Goal: Task Accomplishment & Management: Use online tool/utility

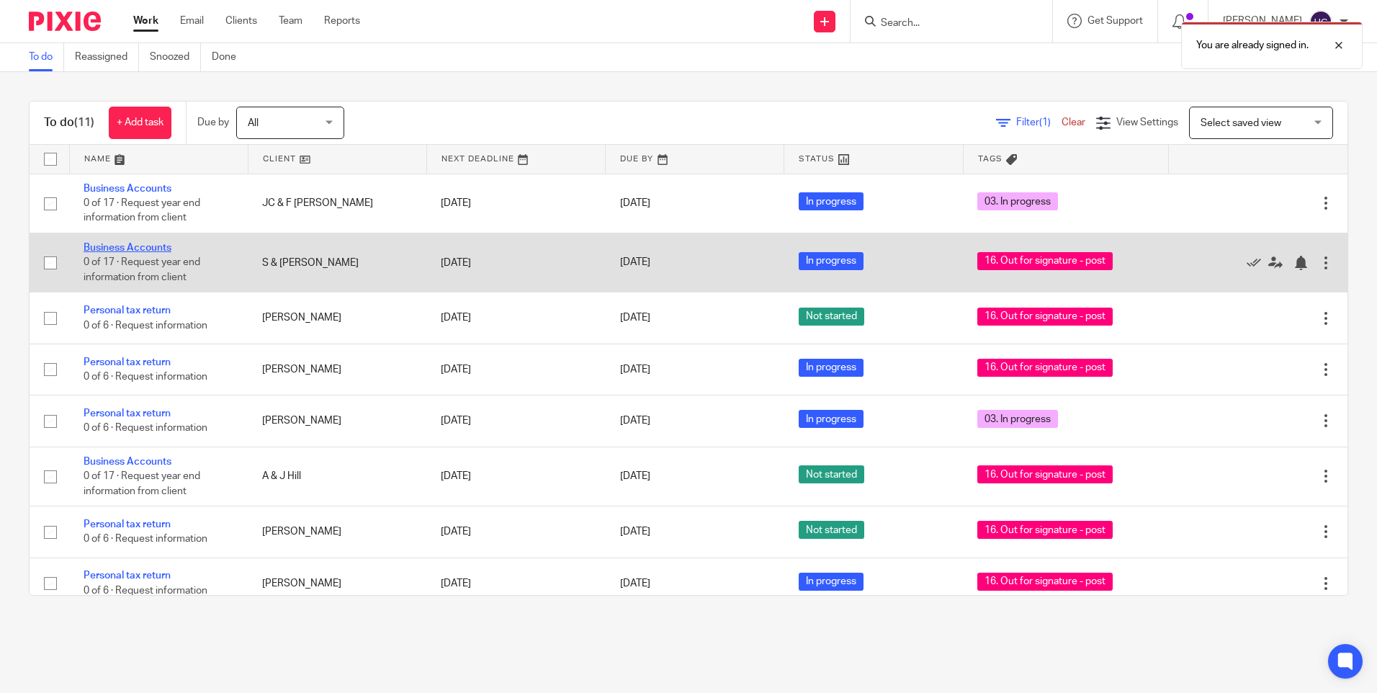
click at [120, 246] on link "Business Accounts" at bounding box center [128, 248] width 88 height 10
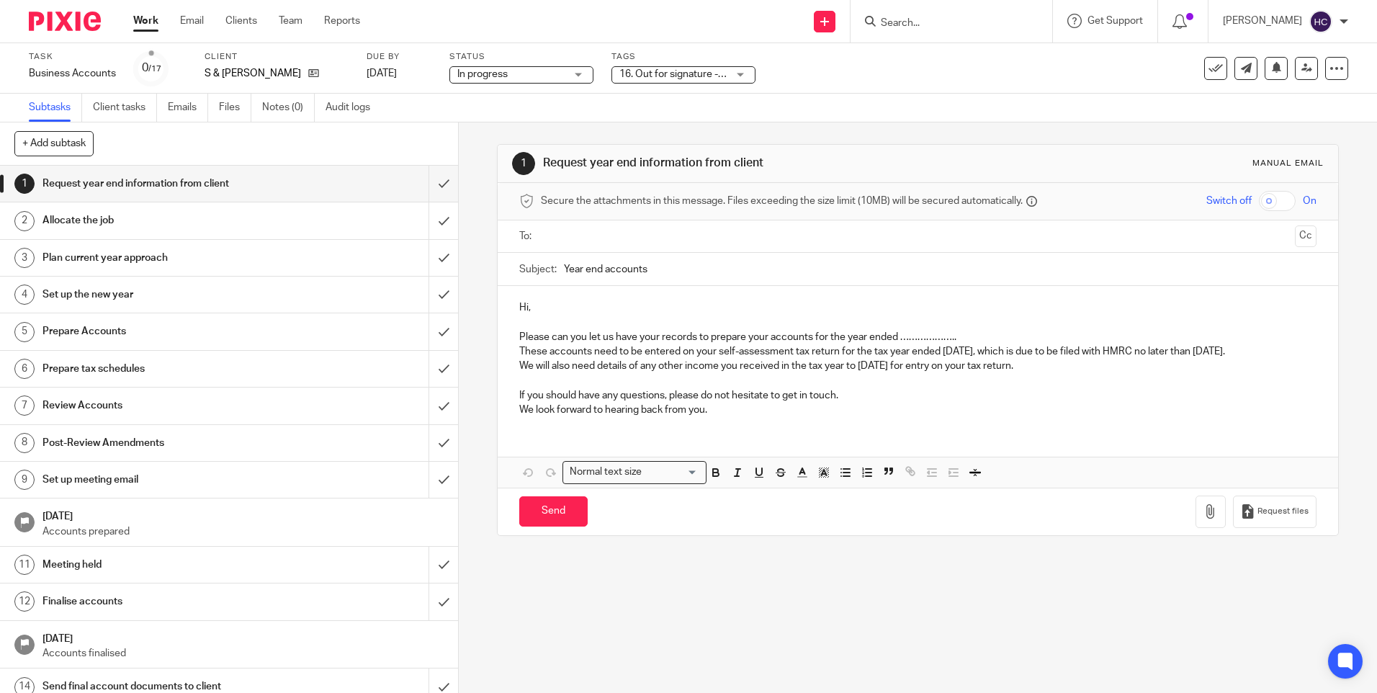
click at [745, 75] on div "16. Out for signature - post" at bounding box center [683, 74] width 144 height 17
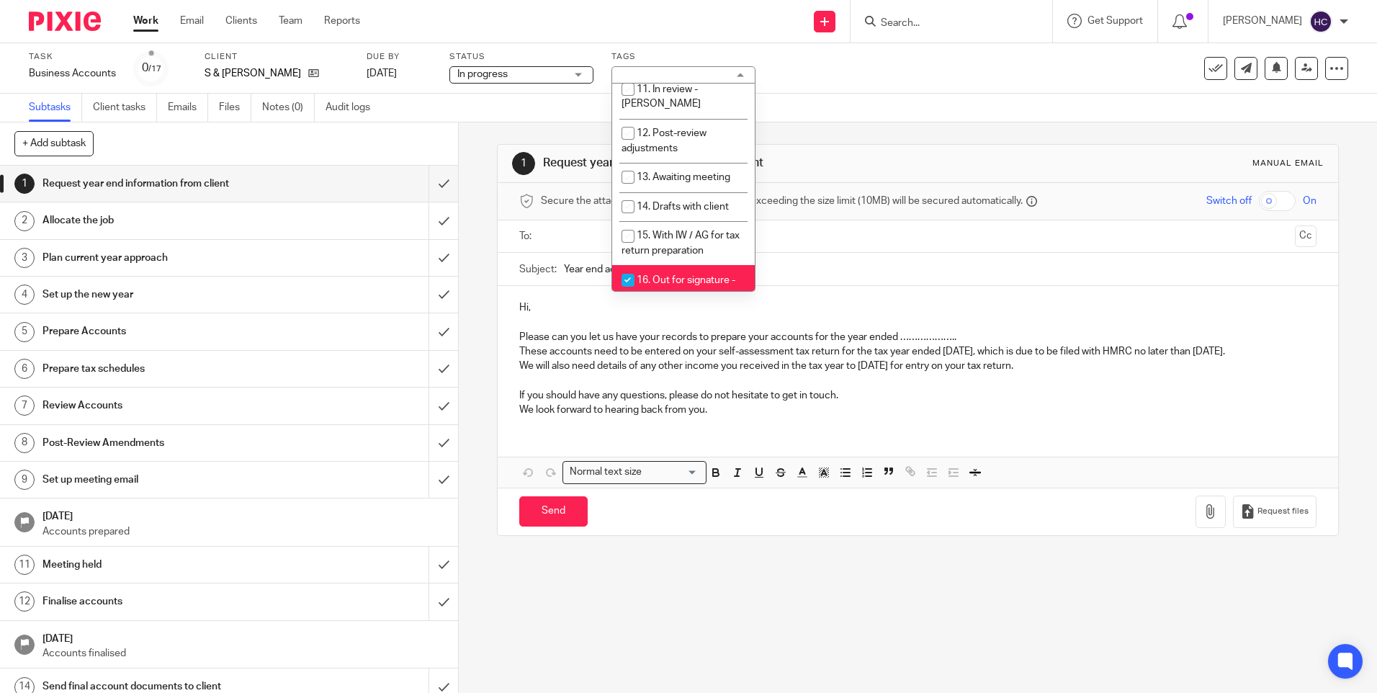
scroll to position [432, 0]
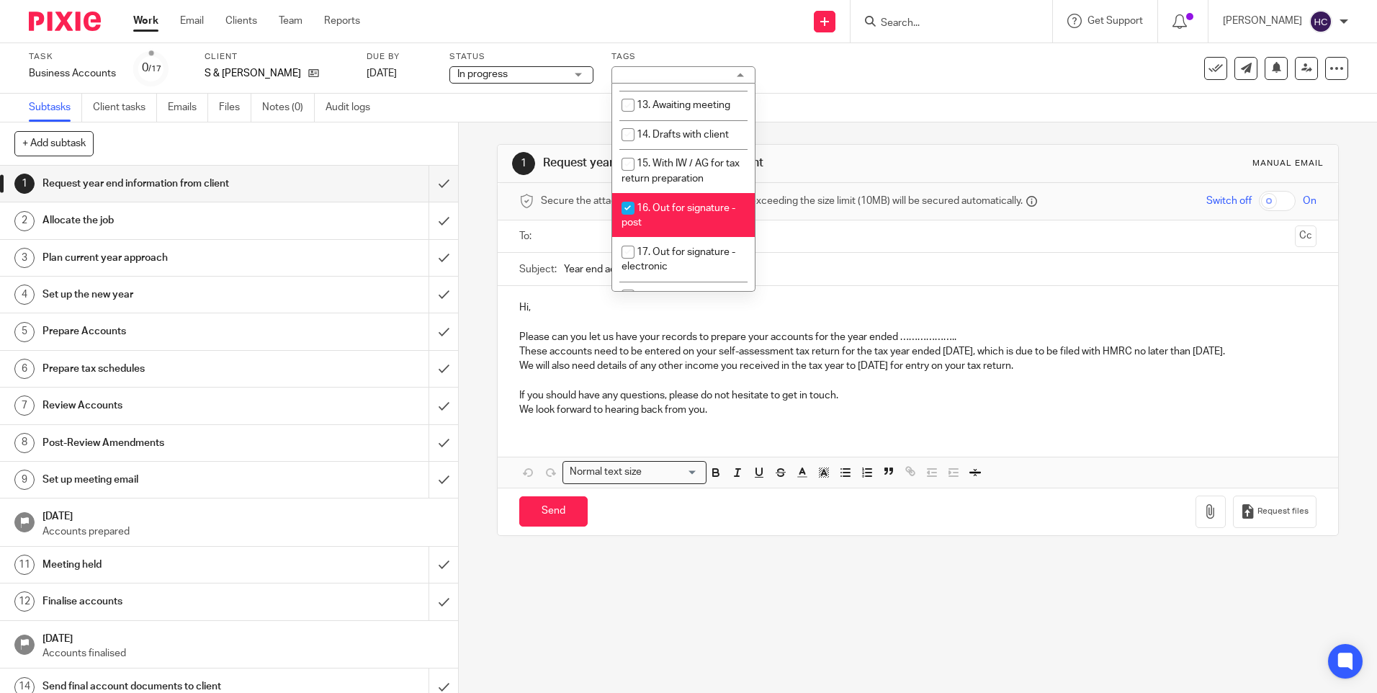
click at [679, 193] on li "16. Out for signature - post" at bounding box center [683, 215] width 143 height 44
checkbox input "false"
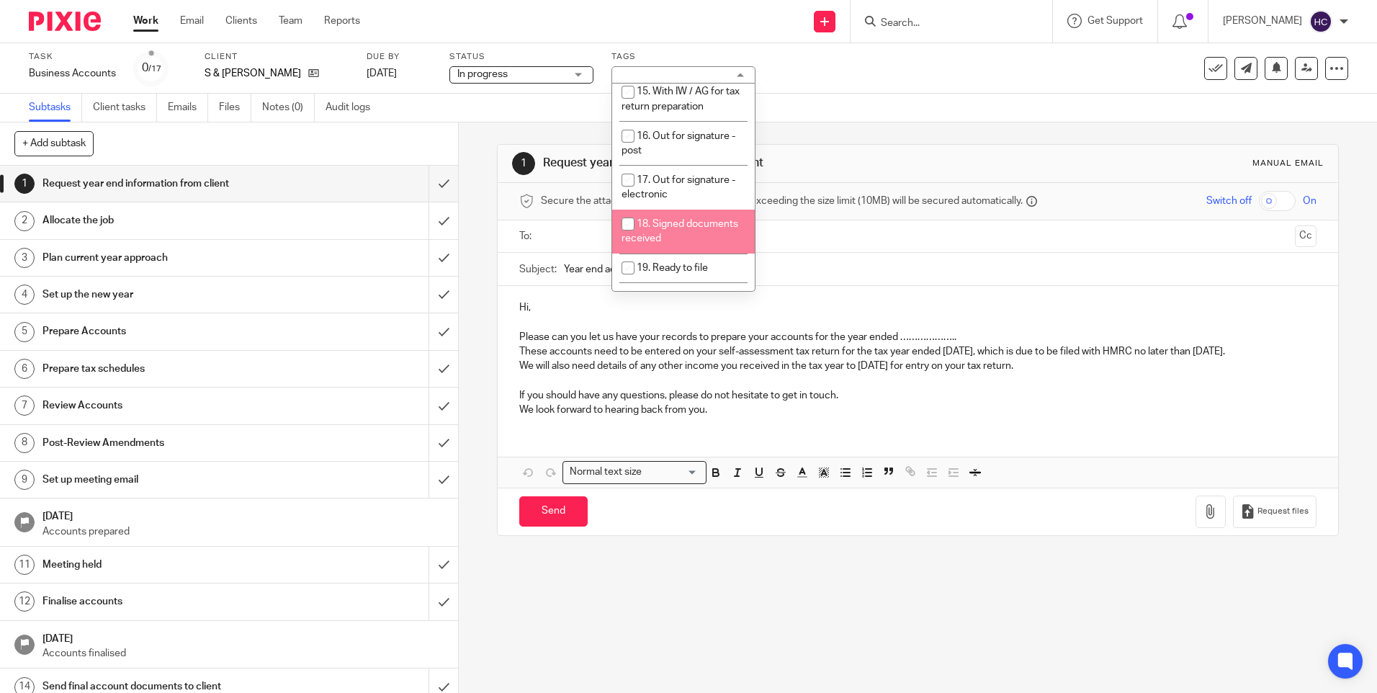
click at [688, 219] on span "18. Signed documents received" at bounding box center [679, 231] width 117 height 25
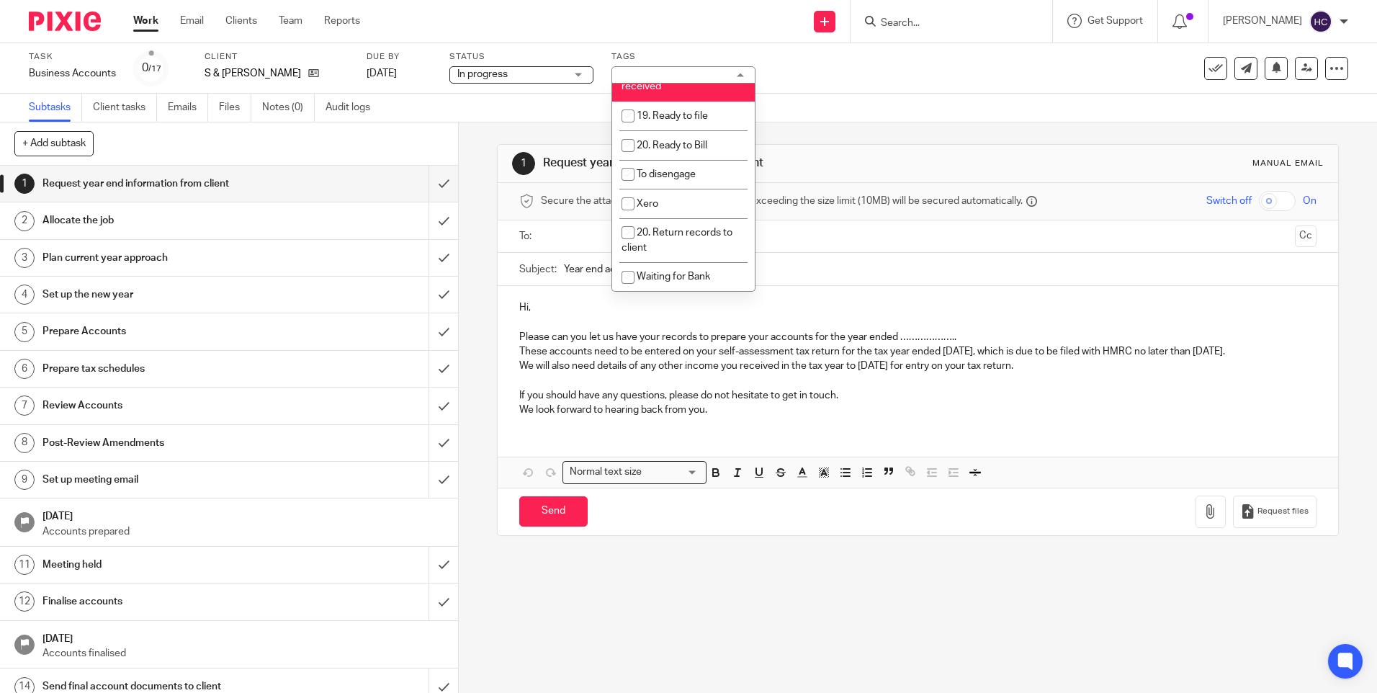
scroll to position [584, 0]
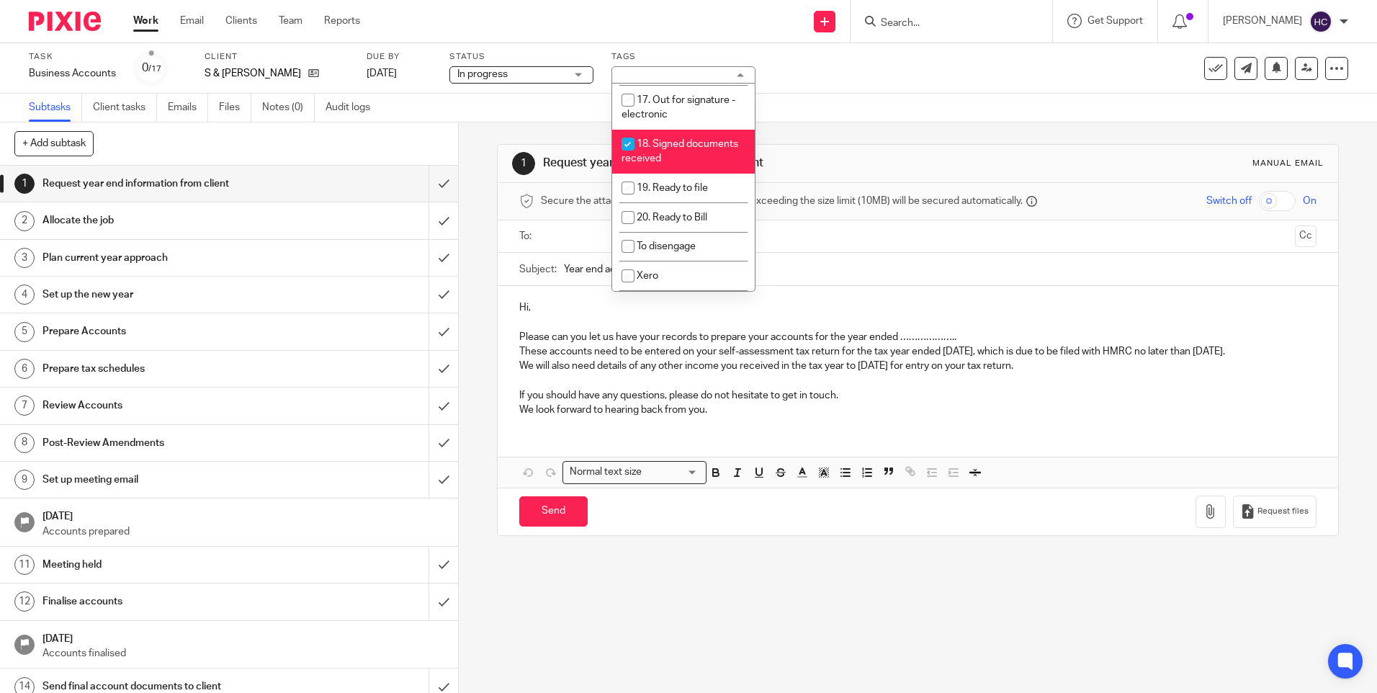
click at [701, 130] on li "18. Signed documents received" at bounding box center [683, 152] width 143 height 44
click at [683, 130] on li "18. Signed documents received" at bounding box center [683, 152] width 143 height 44
checkbox input "true"
click at [781, 115] on div "Subtasks Client tasks Emails Files Notes (0) Audit logs" at bounding box center [688, 108] width 1377 height 29
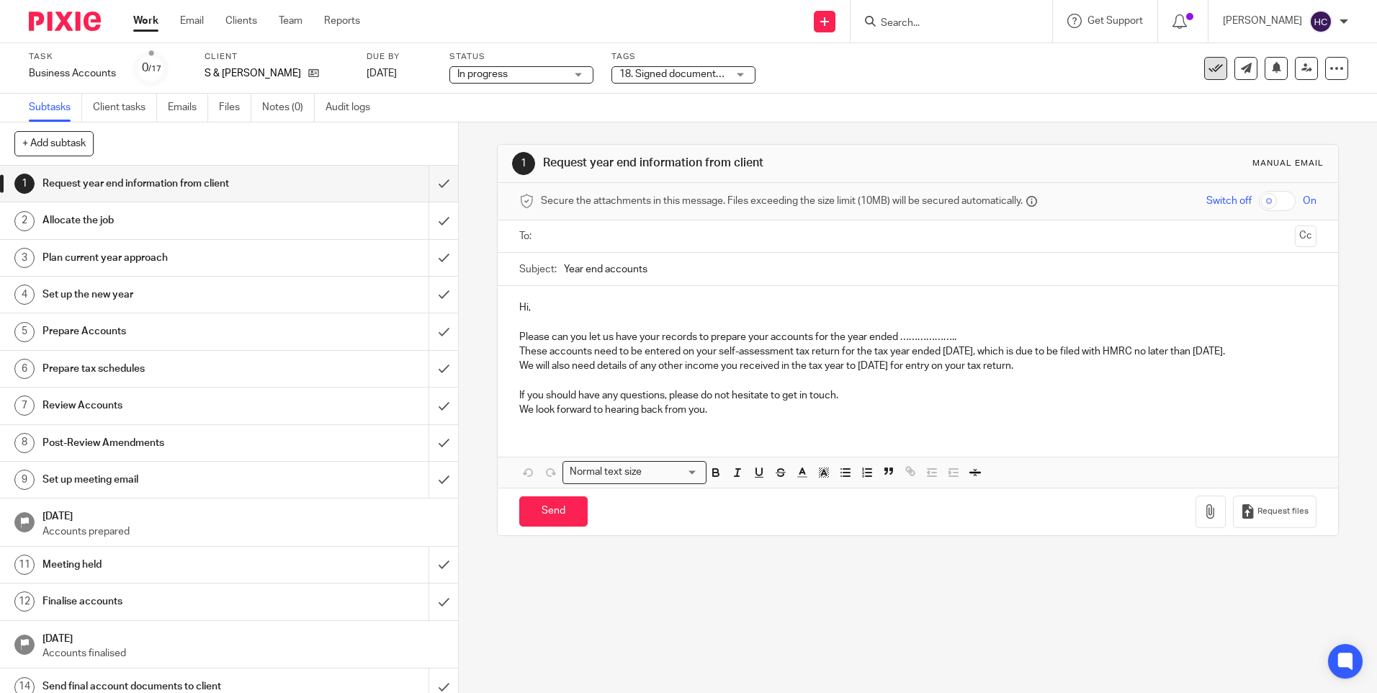
click at [1208, 68] on icon at bounding box center [1215, 68] width 14 height 14
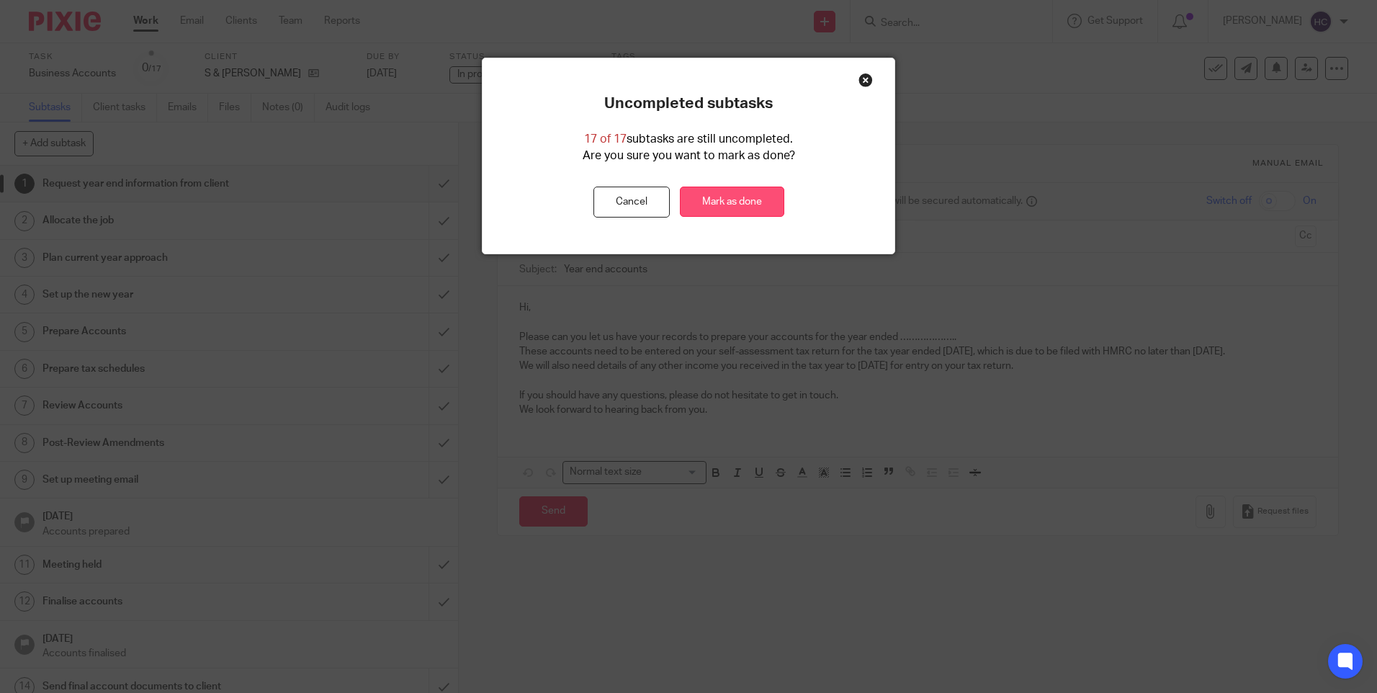
drag, startPoint x: 778, startPoint y: 126, endPoint x: 689, endPoint y: 204, distance: 117.9
click at [689, 204] on div "Uncompleted subtasks 17 of 17 subtasks are still uncompleted. Are you sure you …" at bounding box center [688, 155] width 412 height 123
drag, startPoint x: 689, startPoint y: 204, endPoint x: 540, endPoint y: 174, distance: 152.0
click at [540, 174] on div "Uncompleted subtasks 17 of 17 subtasks are still uncompleted. Are you sure you …" at bounding box center [688, 155] width 412 height 123
click at [700, 182] on div "Uncompleted subtasks 17 of 17 subtasks are still uncompleted. Are you sure you …" at bounding box center [688, 155] width 412 height 123
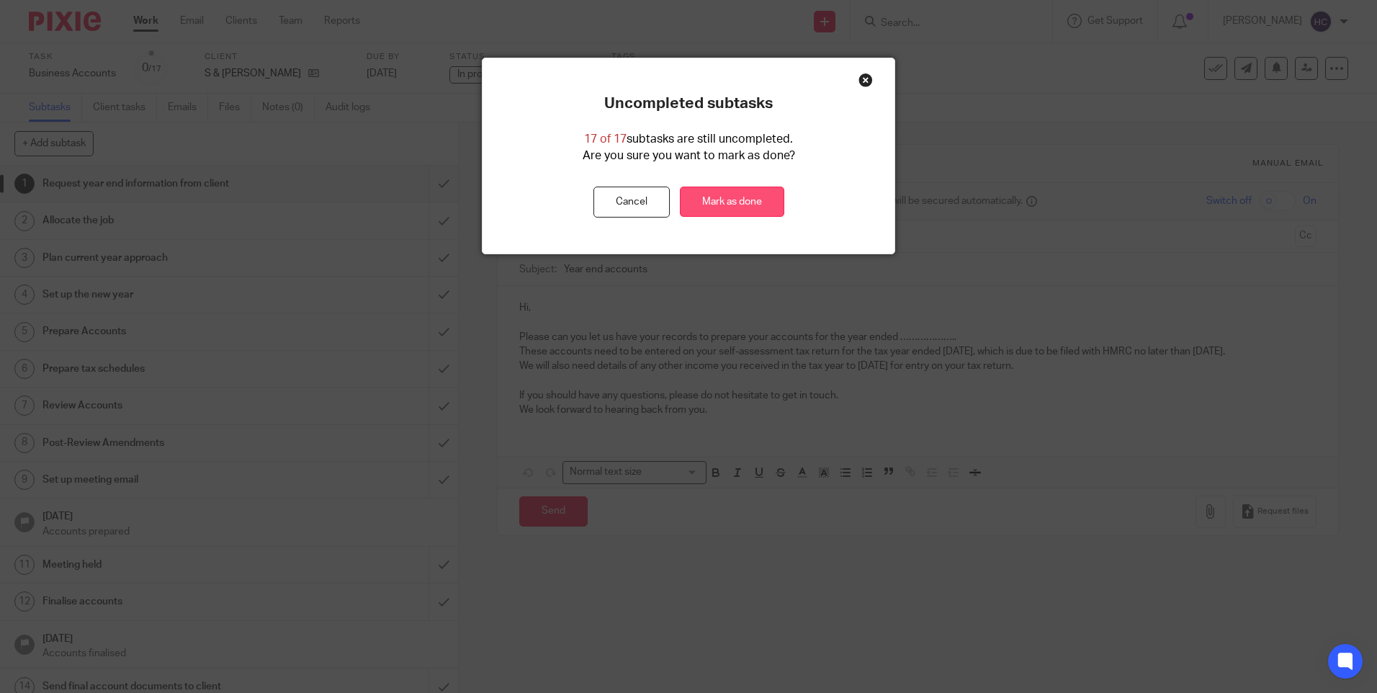
click at [721, 193] on link "Mark as done" at bounding box center [732, 202] width 104 height 31
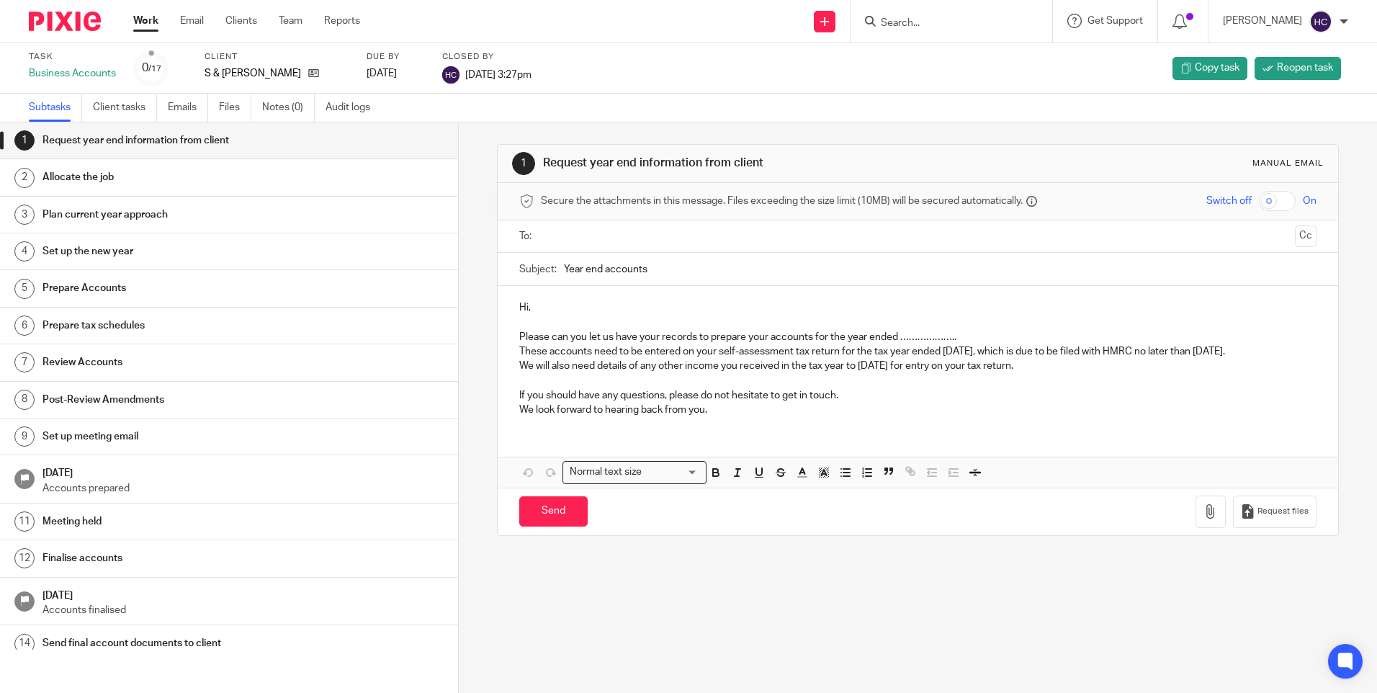
click at [140, 19] on link "Work" at bounding box center [145, 21] width 25 height 14
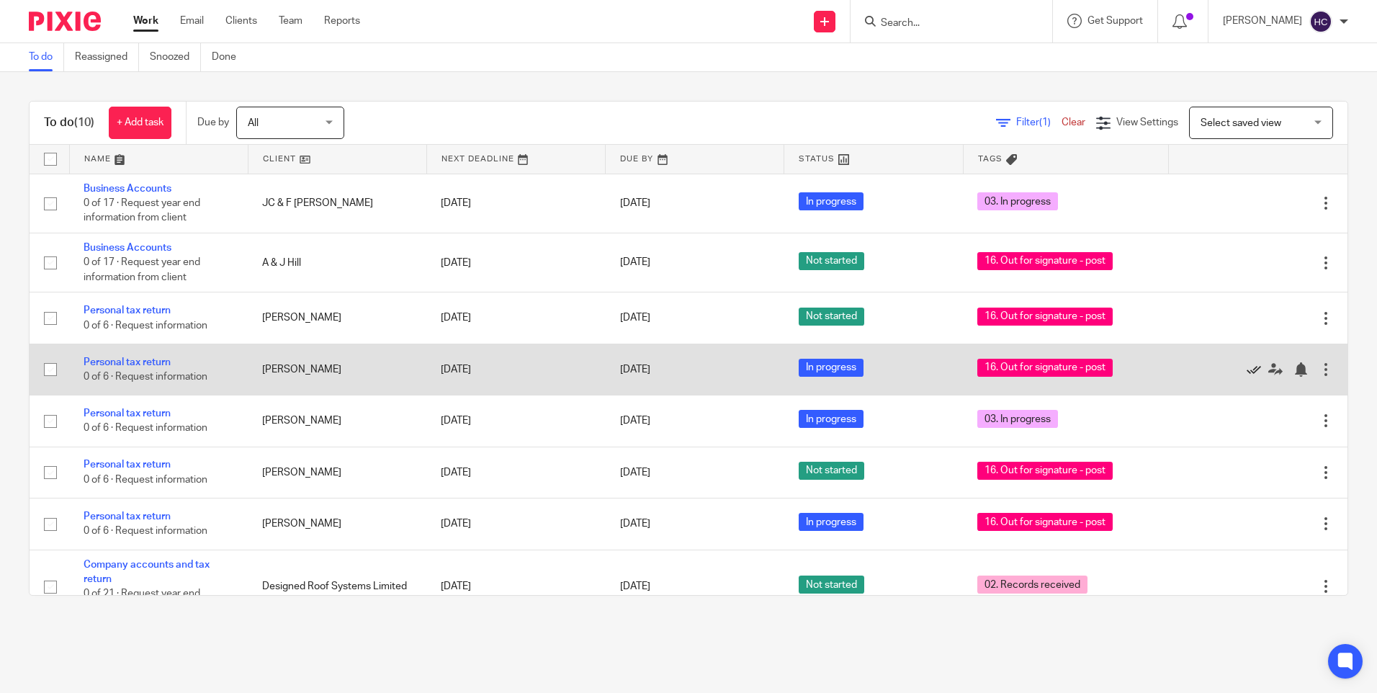
click at [1247, 370] on icon at bounding box center [1254, 369] width 14 height 14
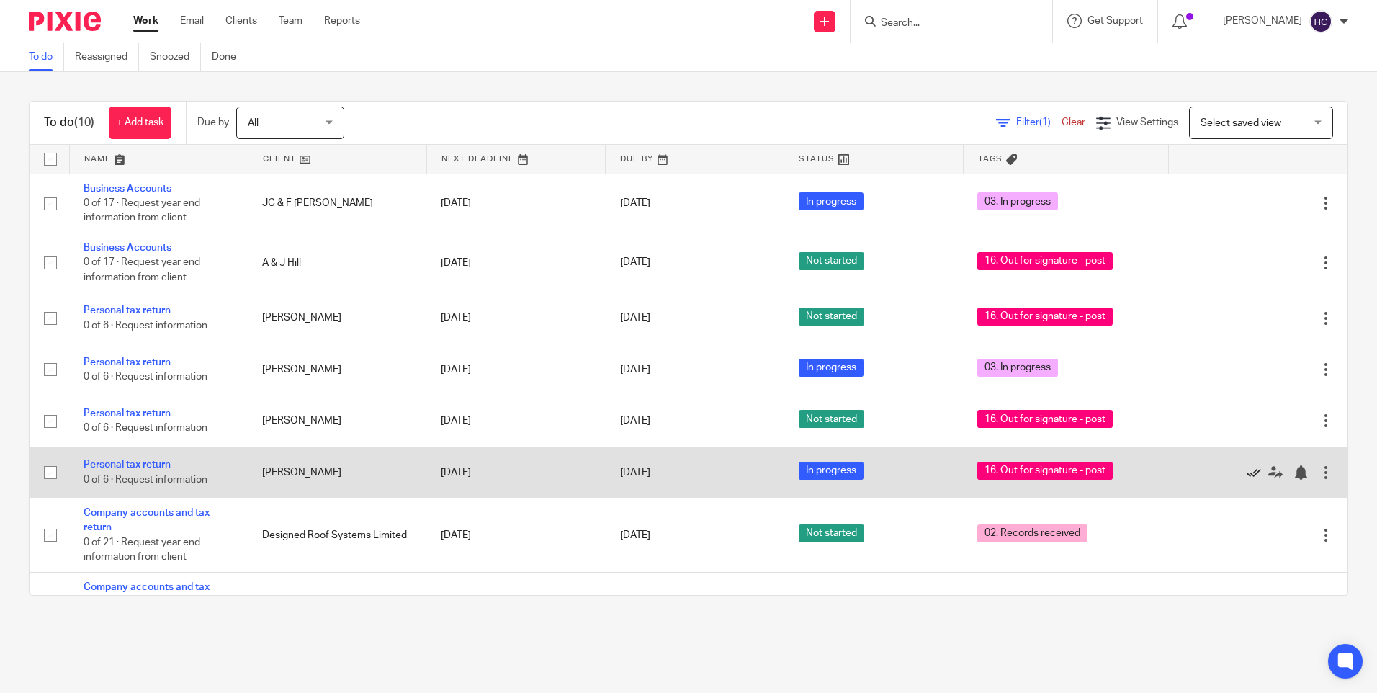
click at [1247, 471] on icon at bounding box center [1254, 472] width 14 height 14
